Goal: Ask a question

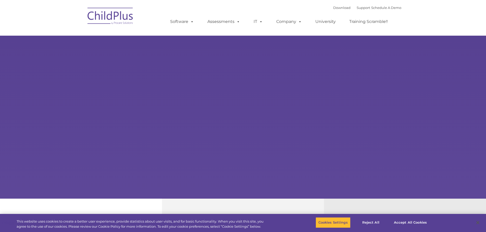
select select "MEDIUM"
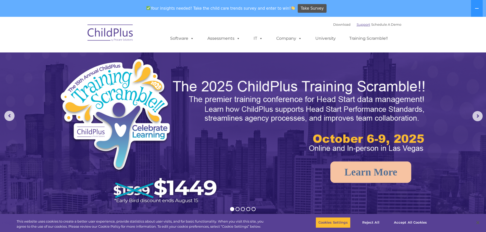
click at [357, 25] on link "Support" at bounding box center [364, 24] width 14 height 4
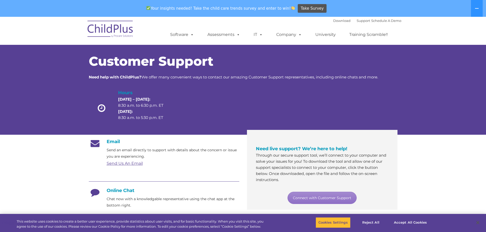
click at [140, 63] on span "Customer Support" at bounding box center [151, 62] width 124 height 16
click at [327, 201] on link "Connect with Customer Support" at bounding box center [321, 198] width 69 height 12
click at [327, 200] on link "Connect with Customer Support" at bounding box center [321, 198] width 69 height 12
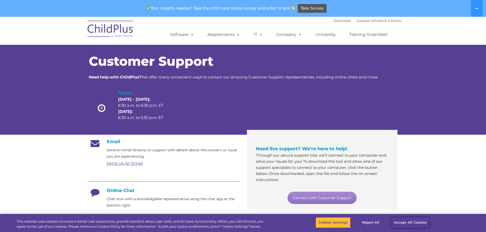
click at [408, 223] on button "Accept All Cookies" at bounding box center [410, 223] width 39 height 11
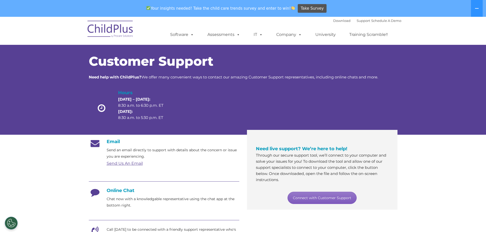
click at [325, 197] on link "Connect with Customer Support" at bounding box center [321, 198] width 69 height 12
